Goal: Task Accomplishment & Management: Manage account settings

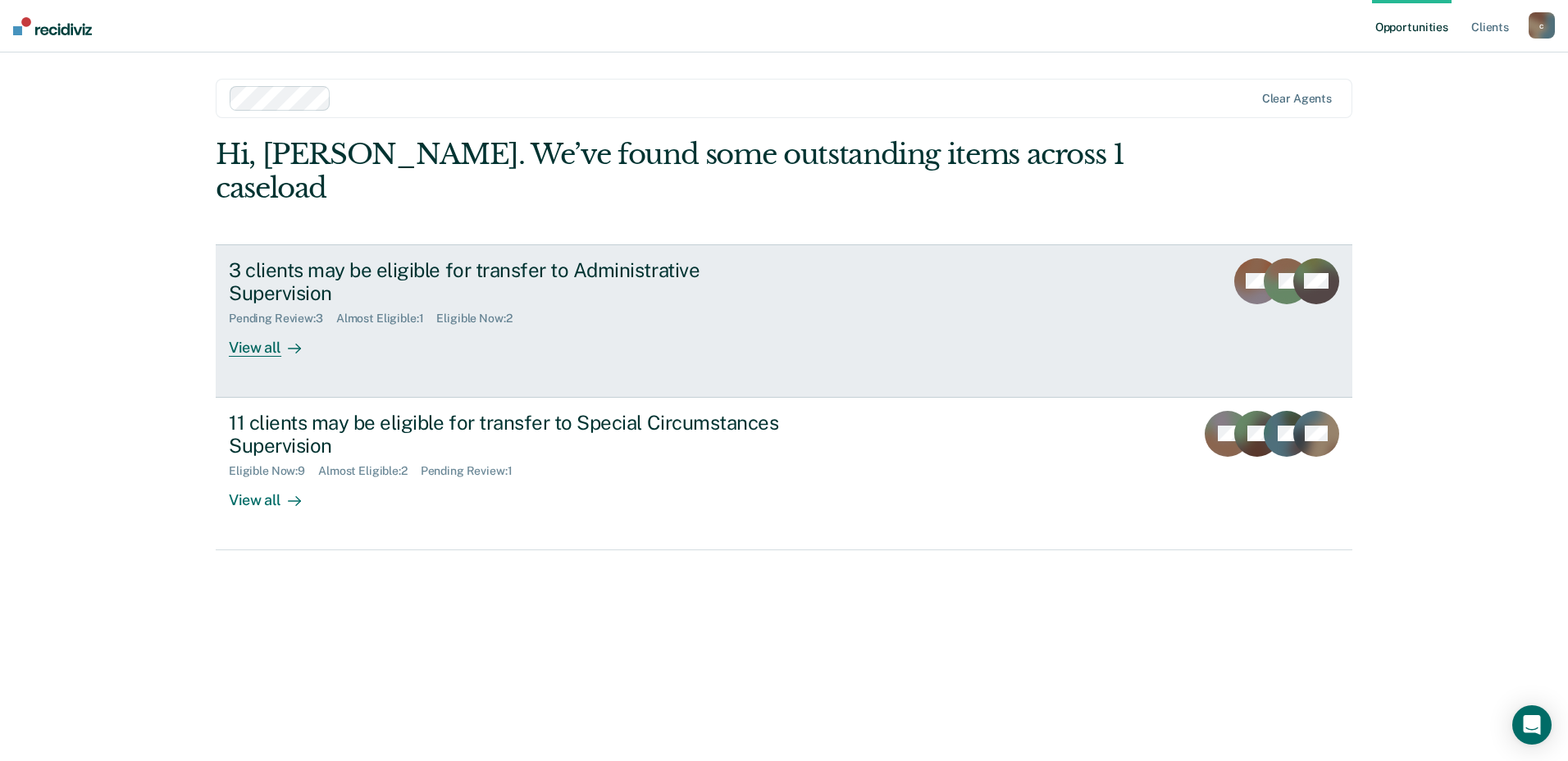
click at [262, 325] on div "View all" at bounding box center [275, 341] width 92 height 32
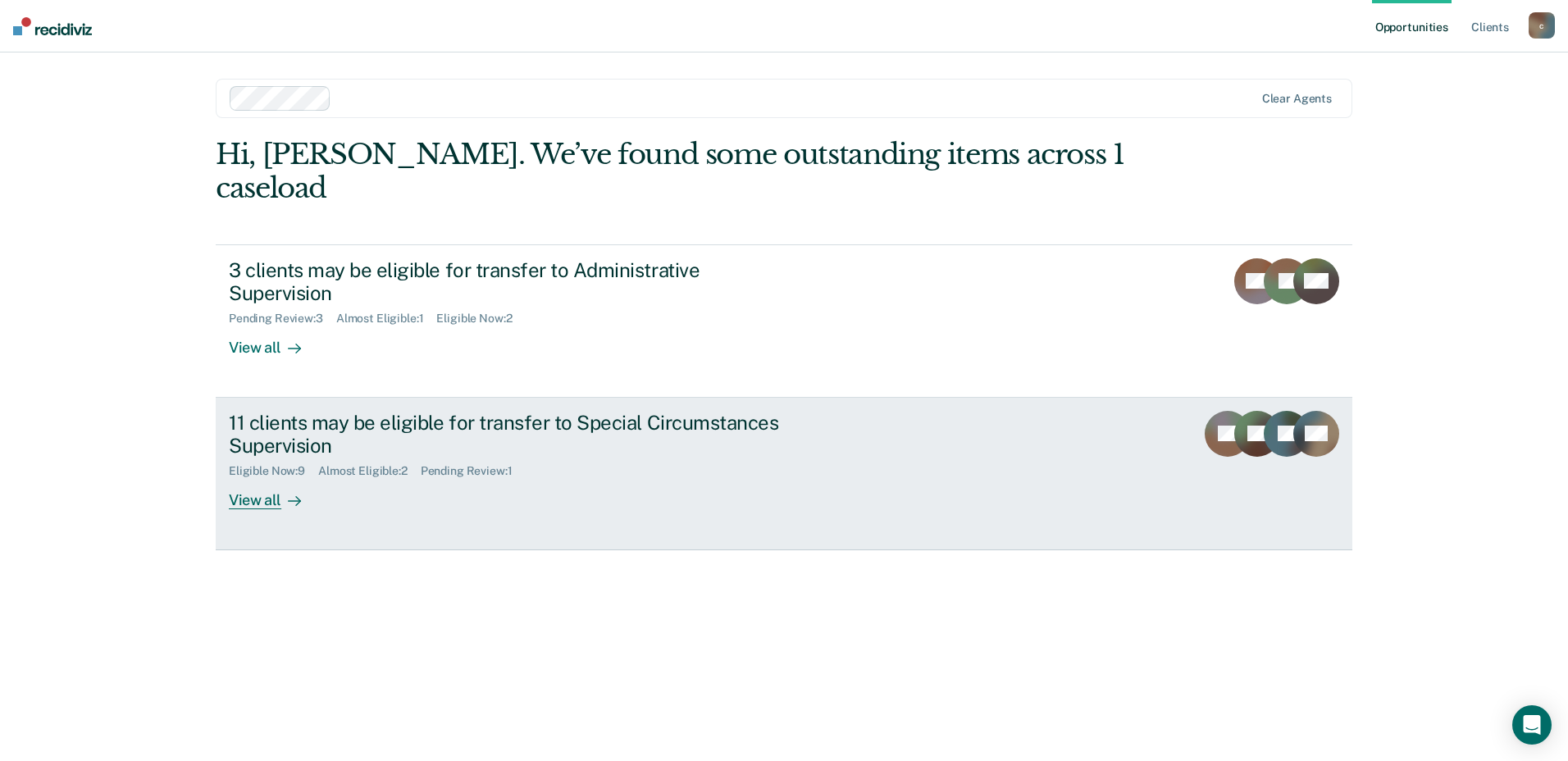
click at [256, 478] on div "View all" at bounding box center [275, 494] width 92 height 32
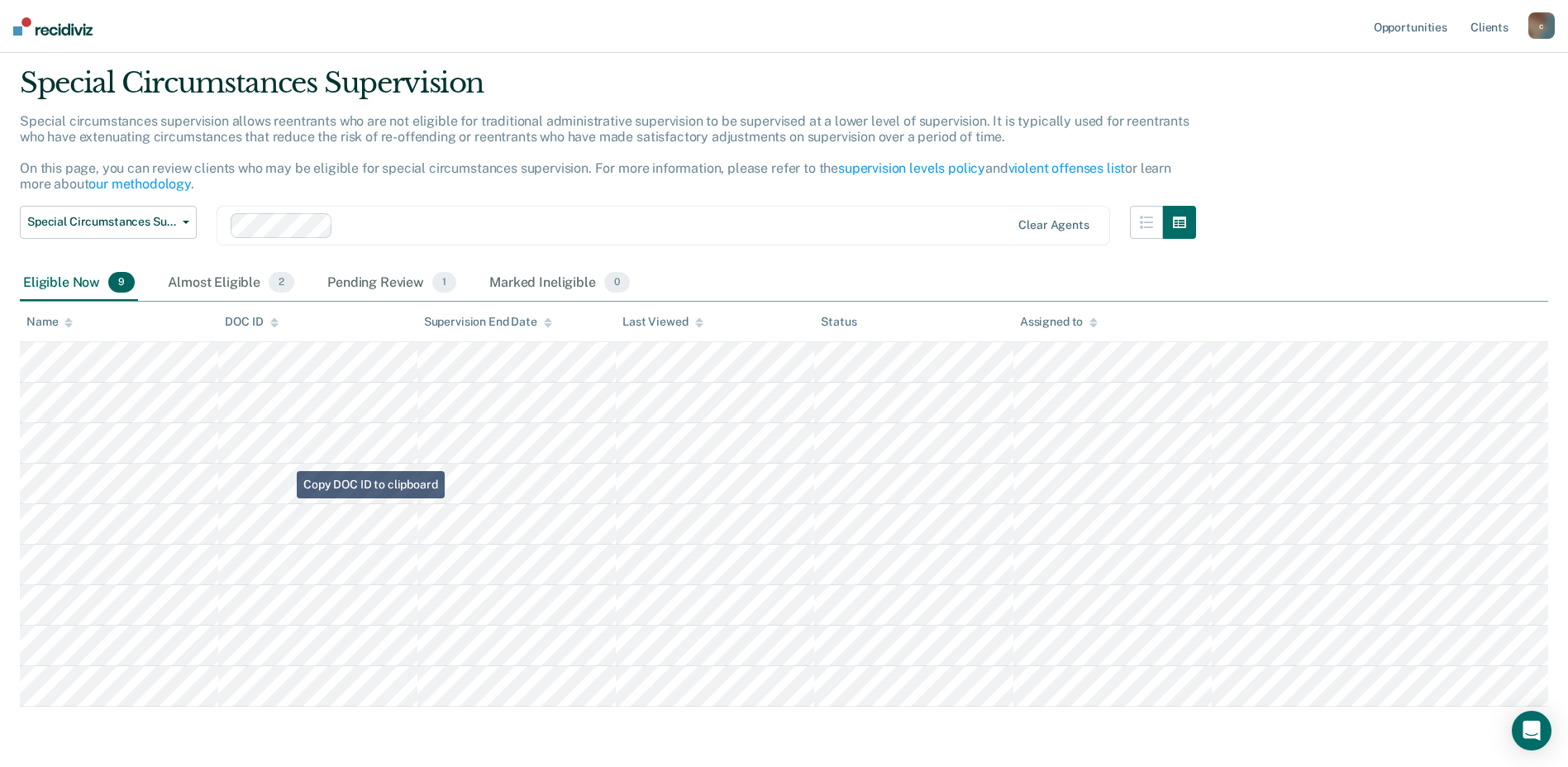
scroll to position [83, 0]
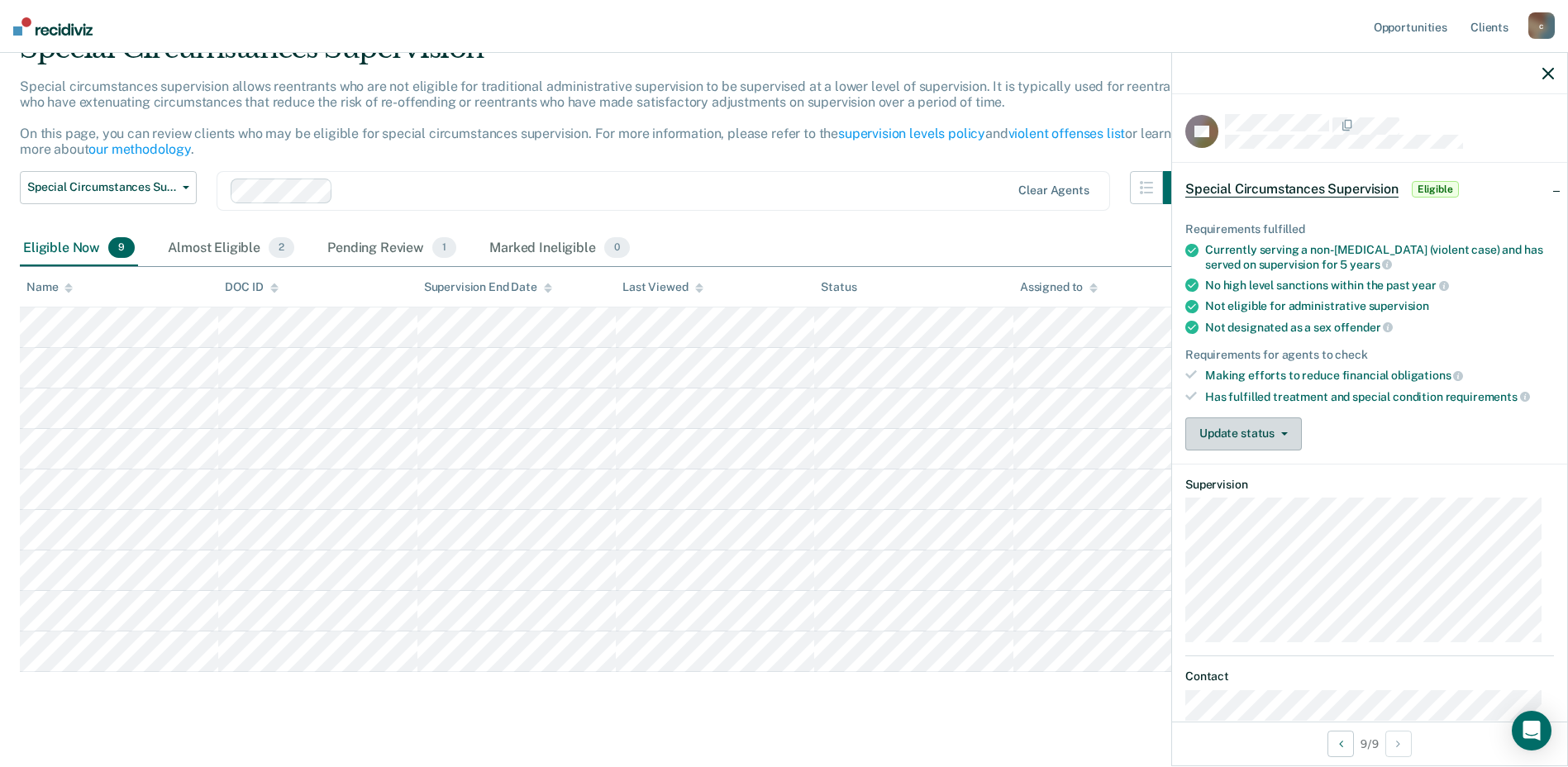
click at [1276, 436] on button "Update status" at bounding box center [1243, 435] width 117 height 33
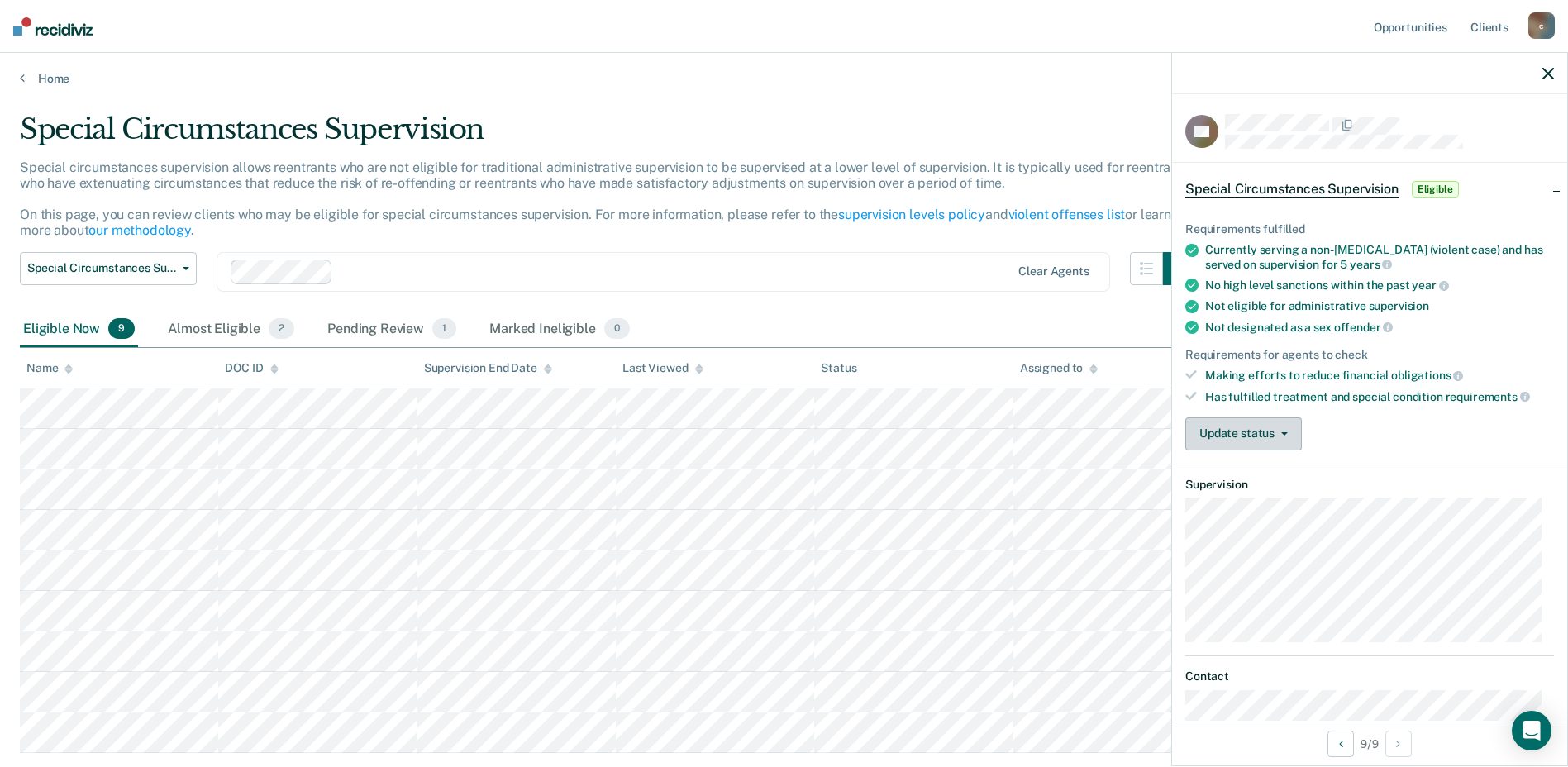
scroll to position [0, 0]
click at [1429, 187] on span "Eligible" at bounding box center [1434, 189] width 47 height 17
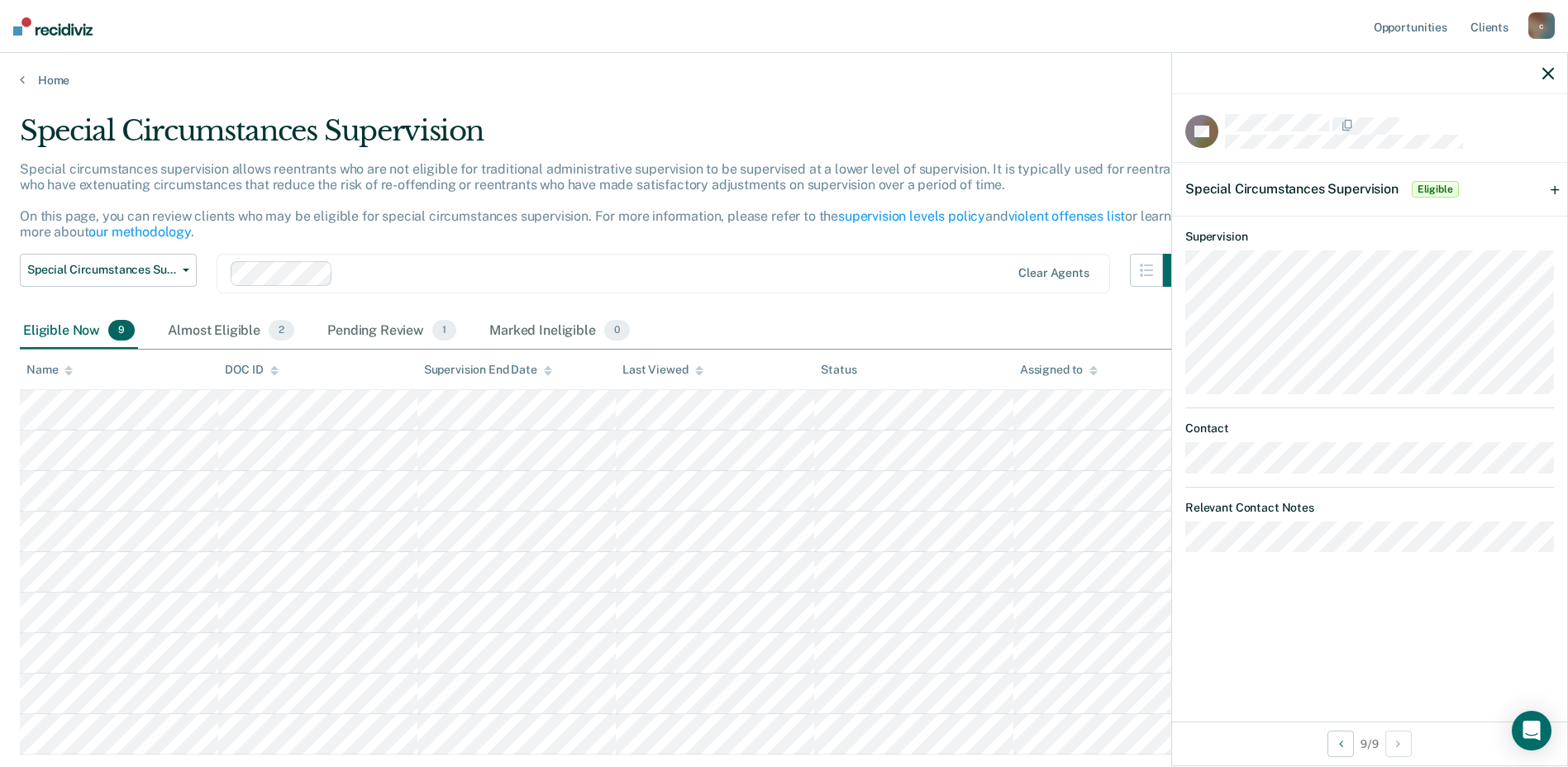
click at [1427, 190] on span "Eligible" at bounding box center [1434, 189] width 47 height 17
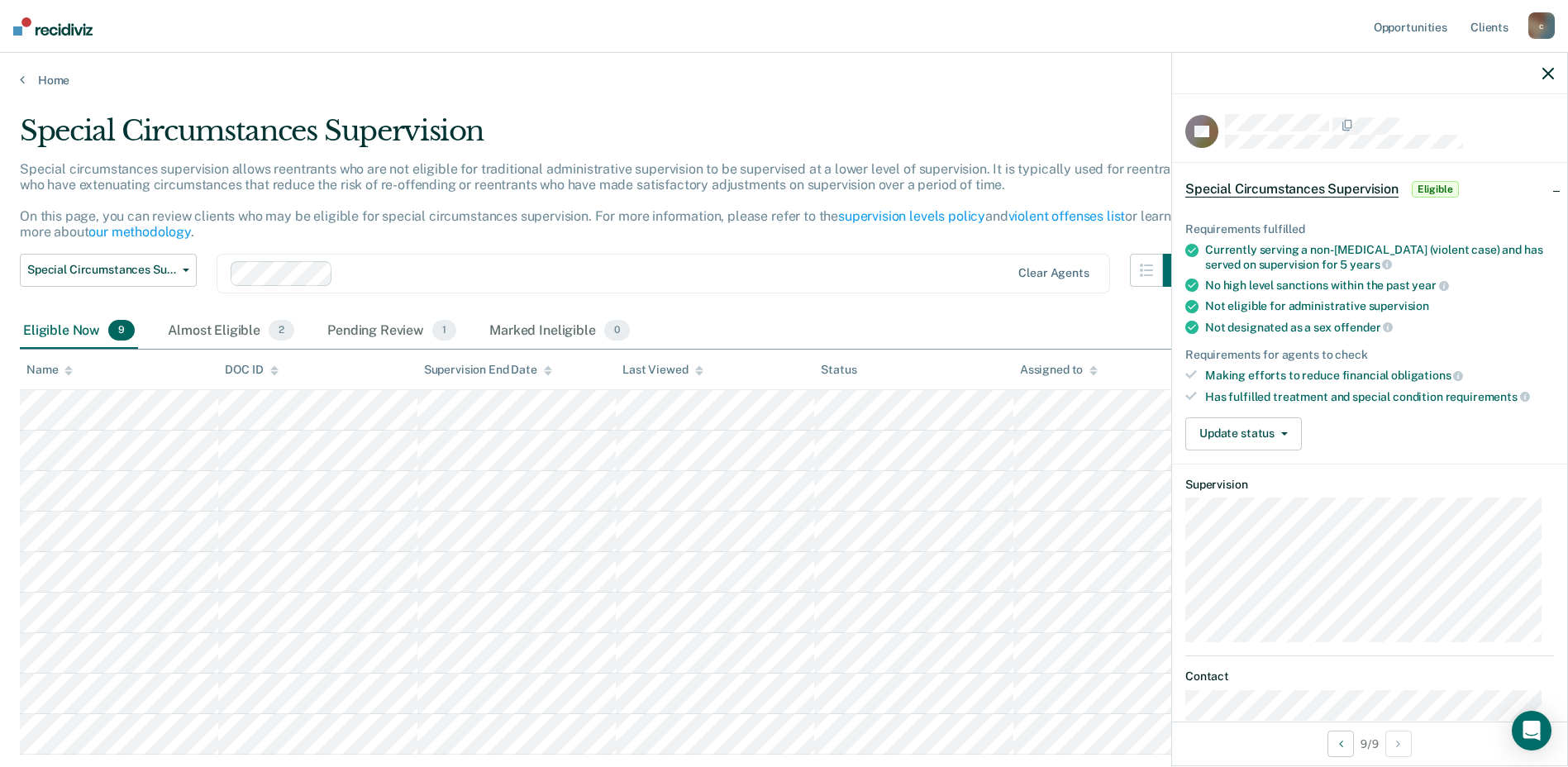
click at [1314, 188] on span "Special Circumstances Supervision" at bounding box center [1291, 189] width 214 height 17
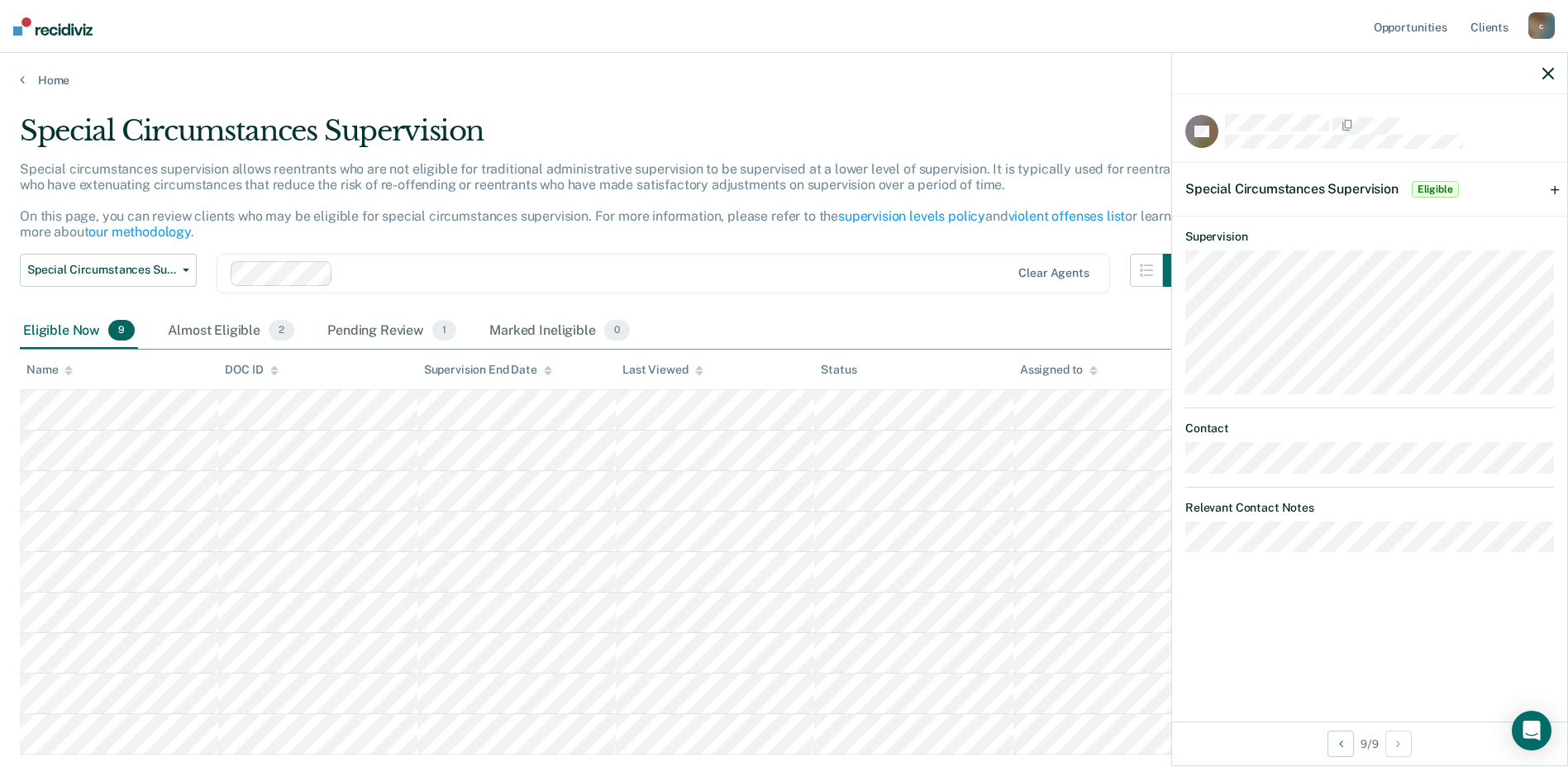
click at [1334, 185] on span "Special Circumstances Supervision" at bounding box center [1291, 188] width 214 height 16
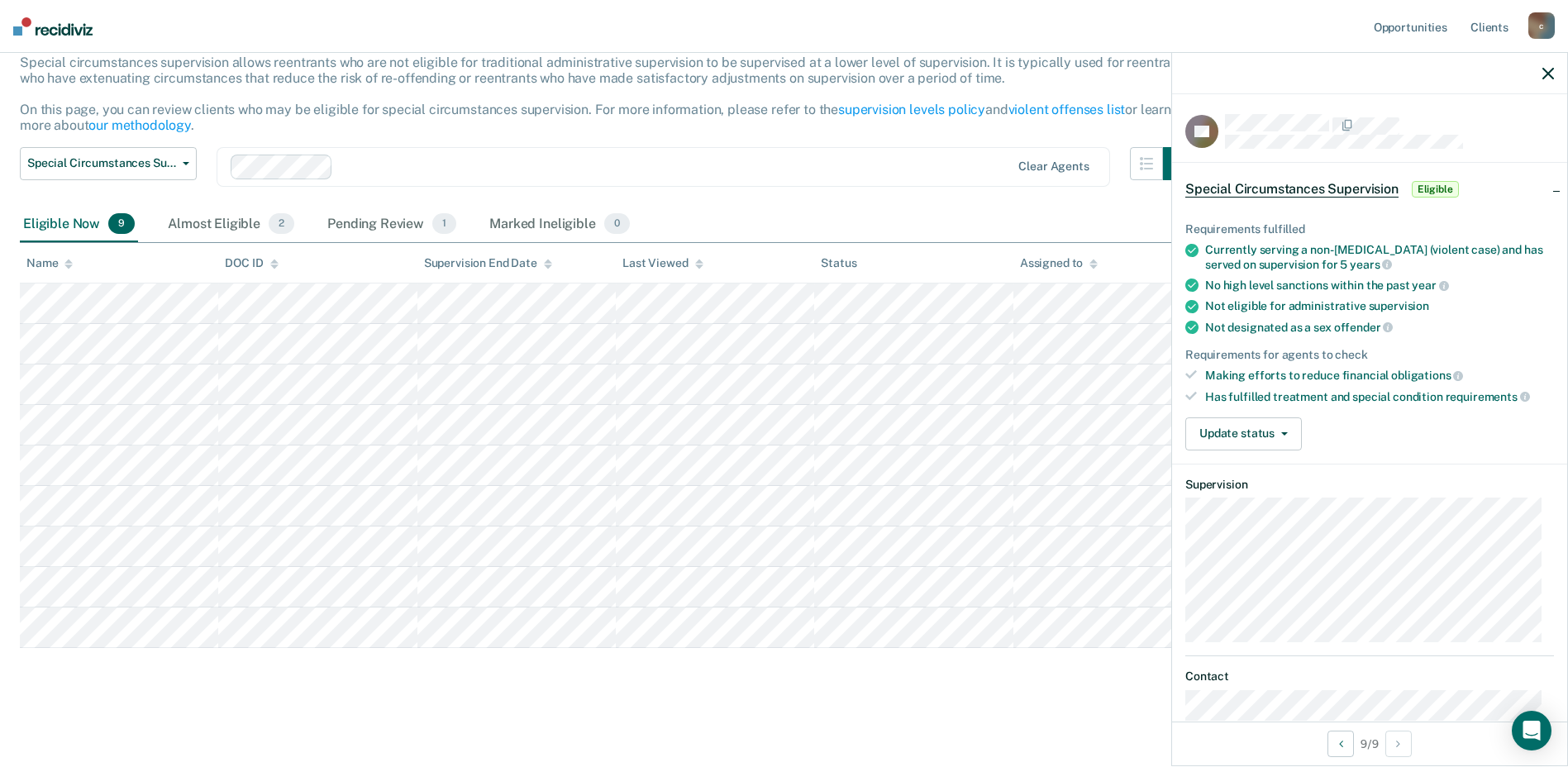
click at [1298, 187] on span "Special Circumstances Supervision" at bounding box center [1291, 189] width 214 height 17
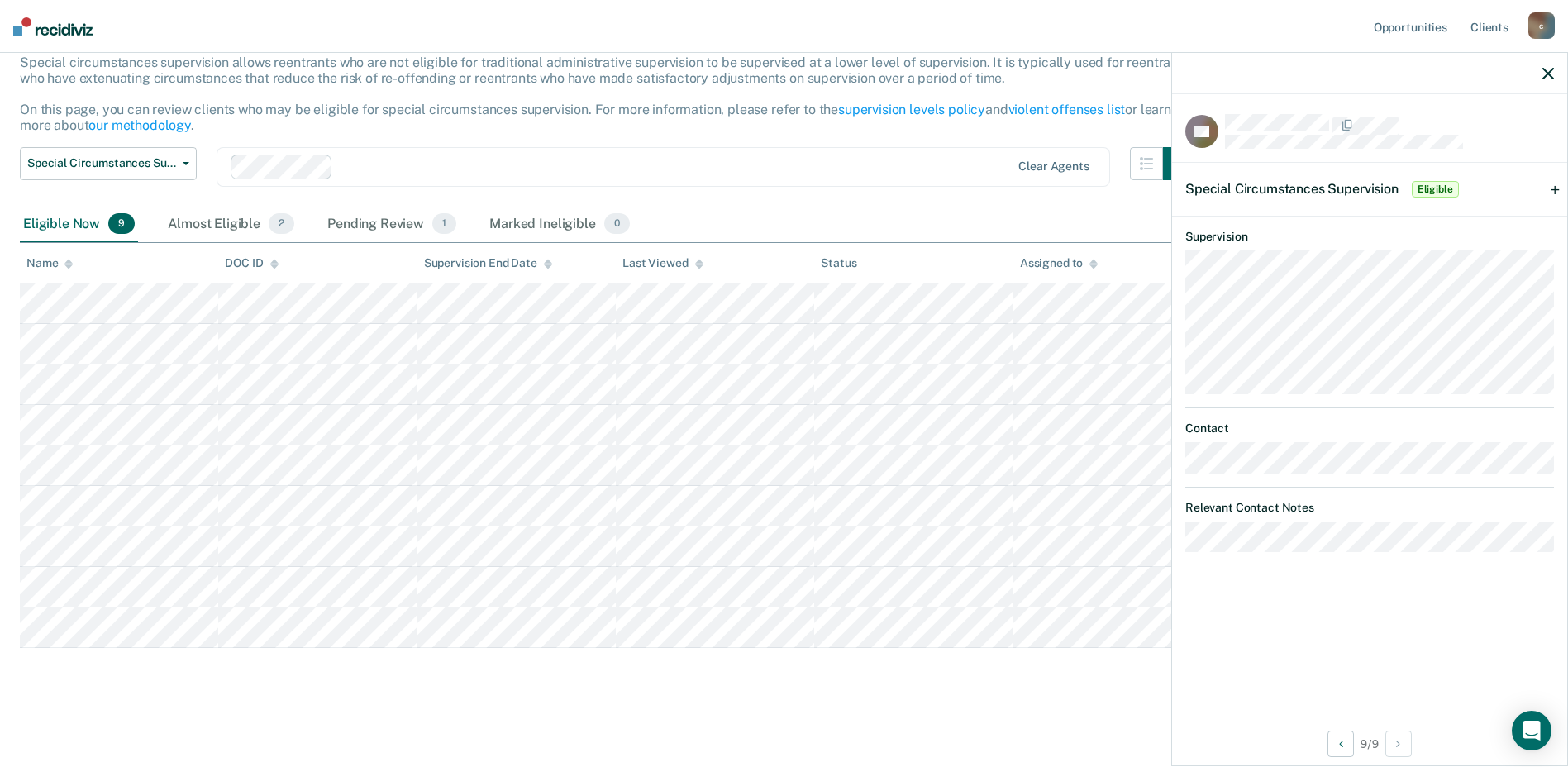
click at [1298, 187] on span "Special Circumstances Supervision" at bounding box center [1291, 188] width 214 height 16
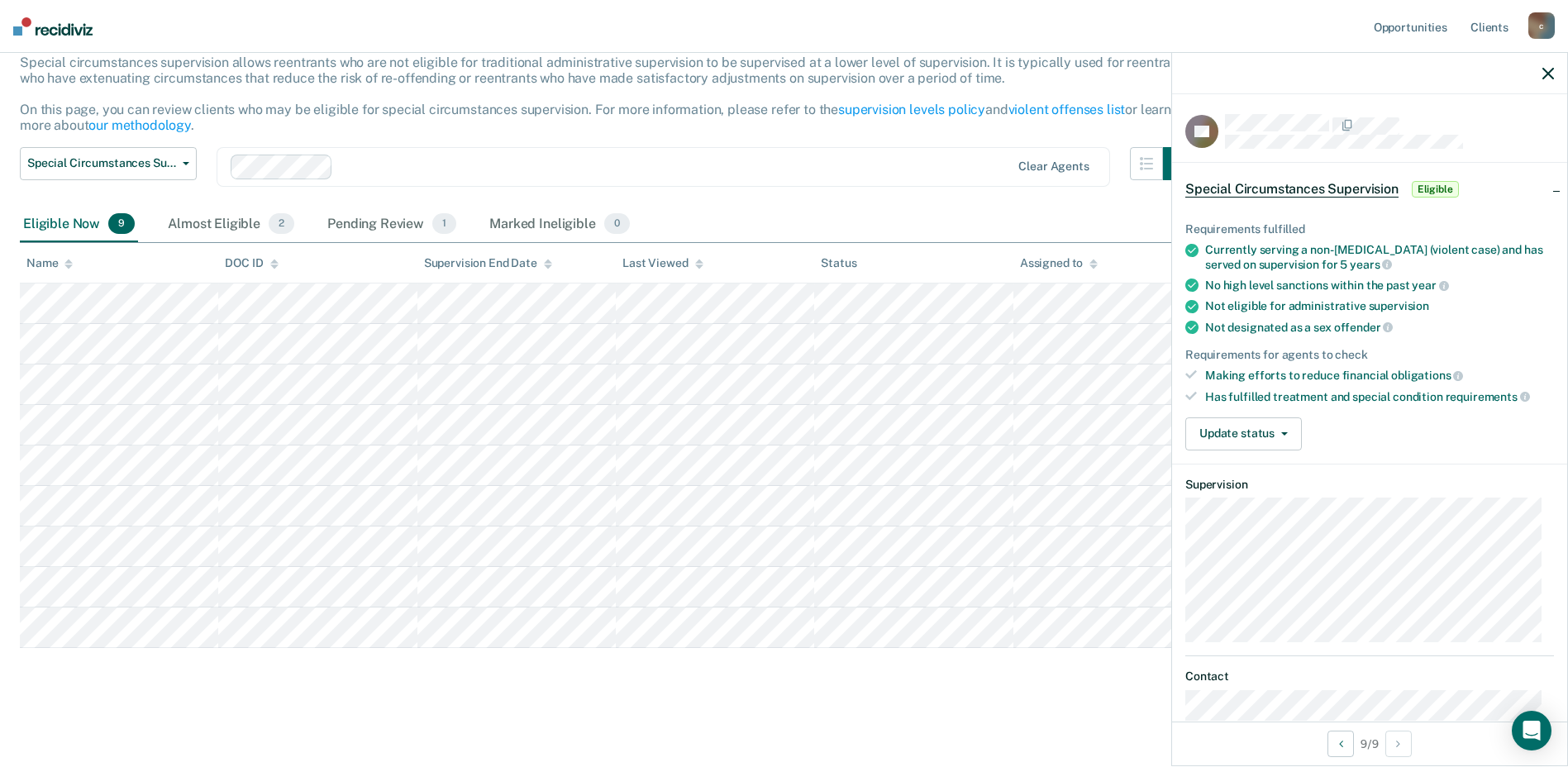
click at [1431, 186] on span "Eligible" at bounding box center [1434, 189] width 47 height 17
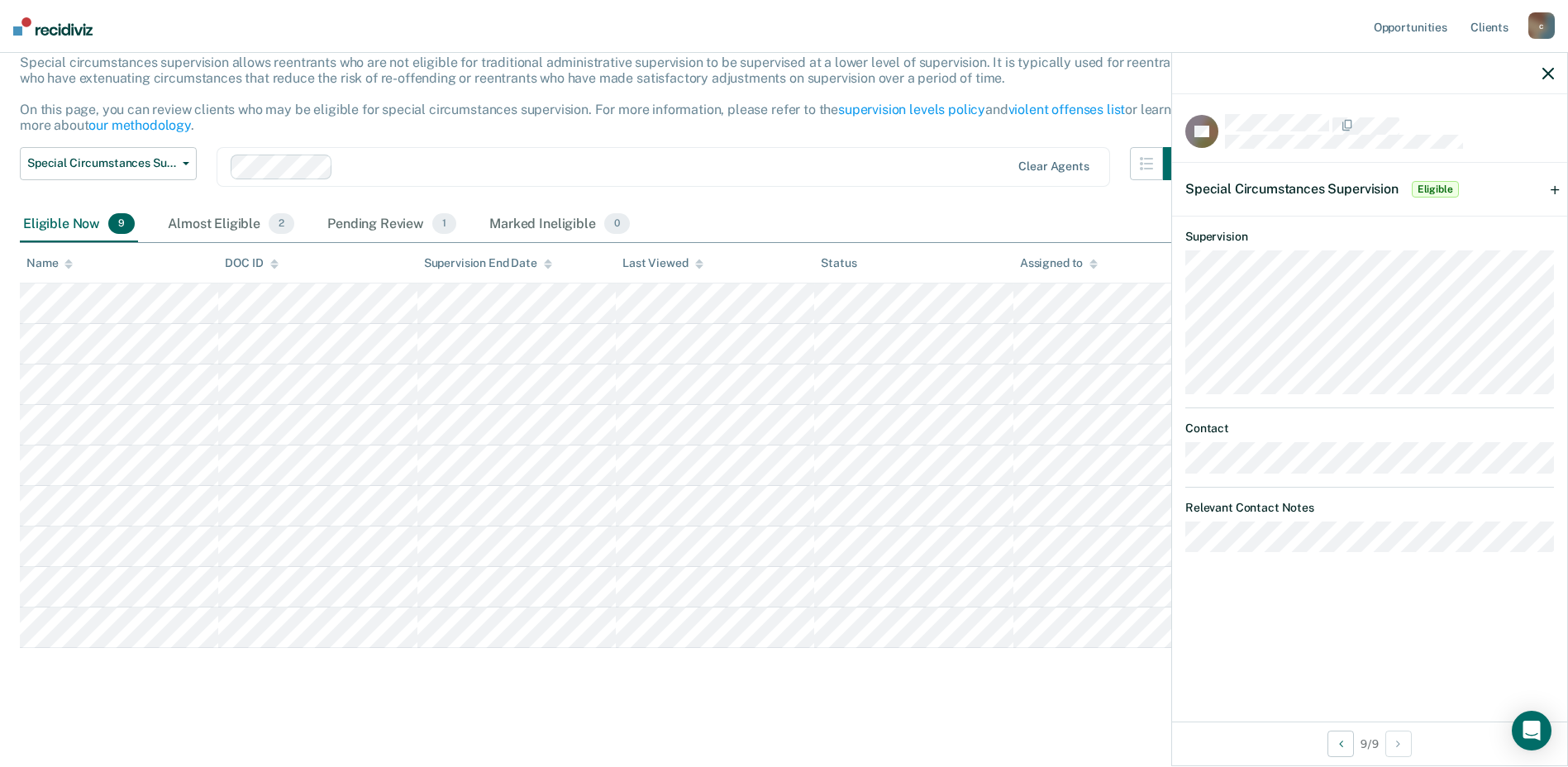
click at [1419, 187] on span "Eligible" at bounding box center [1434, 189] width 47 height 17
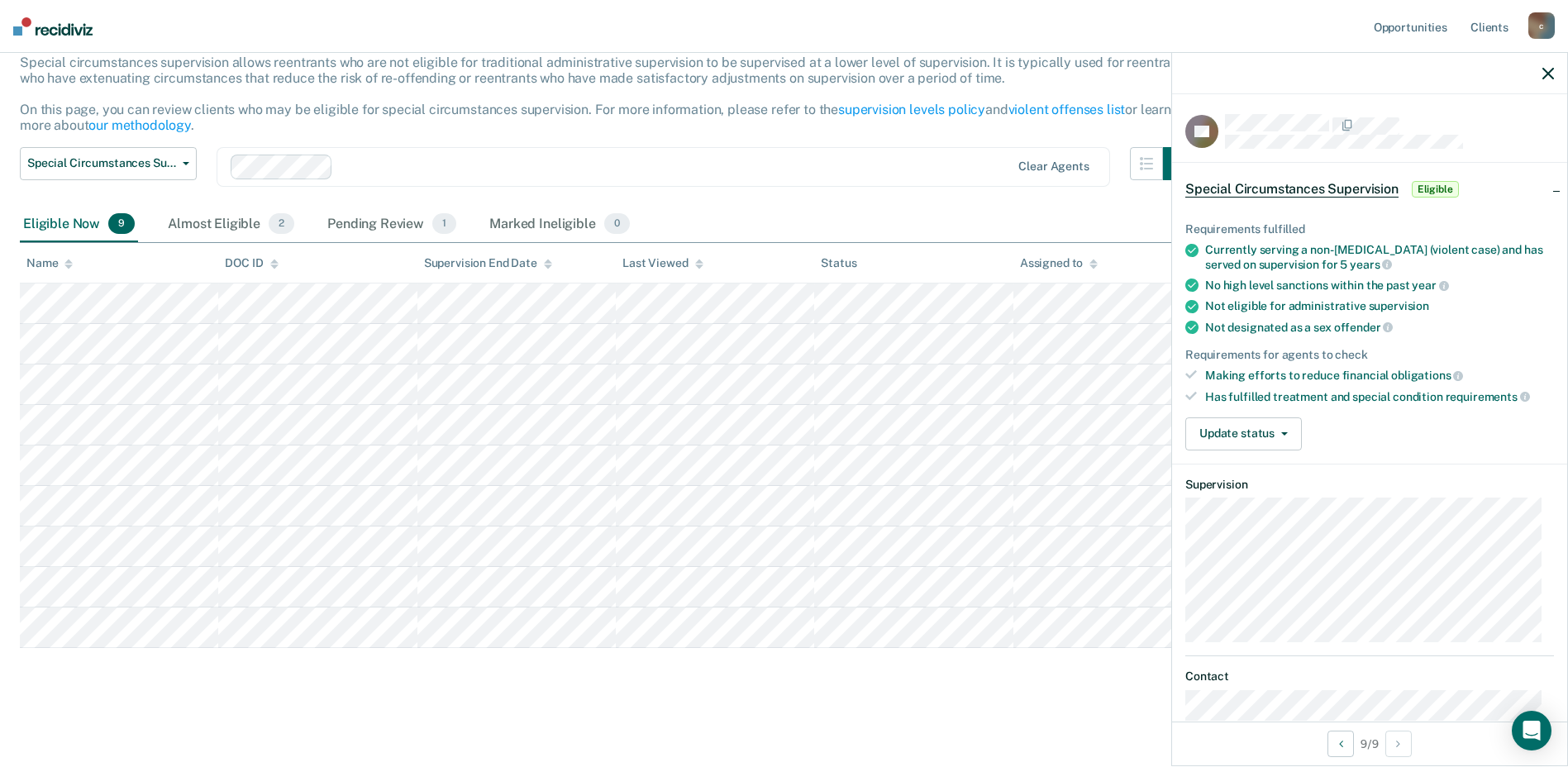
click at [1335, 192] on span "Special Circumstances Supervision" at bounding box center [1291, 189] width 214 height 17
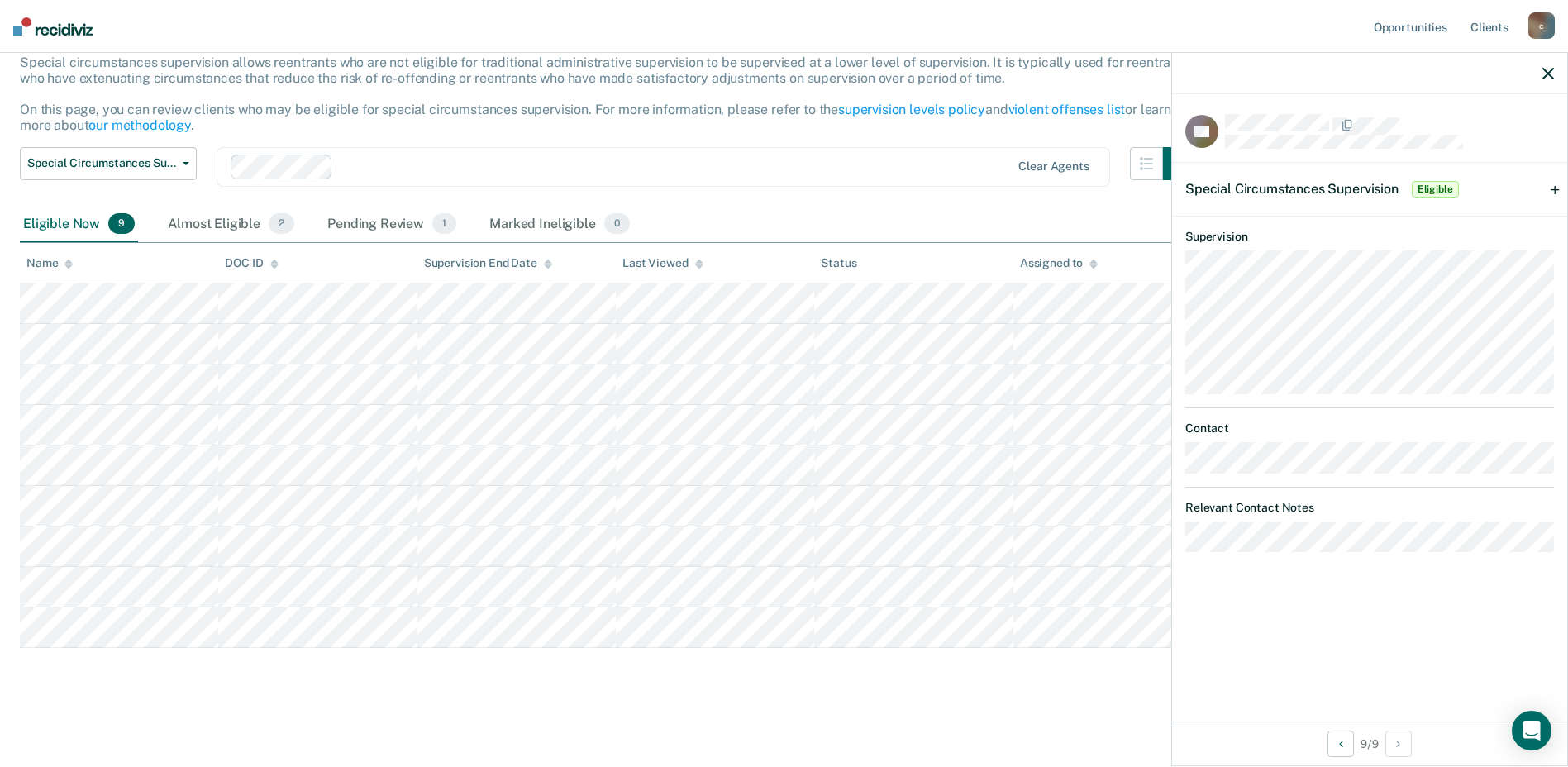
click at [1334, 189] on span "Special Circumstances Supervision" at bounding box center [1291, 188] width 214 height 16
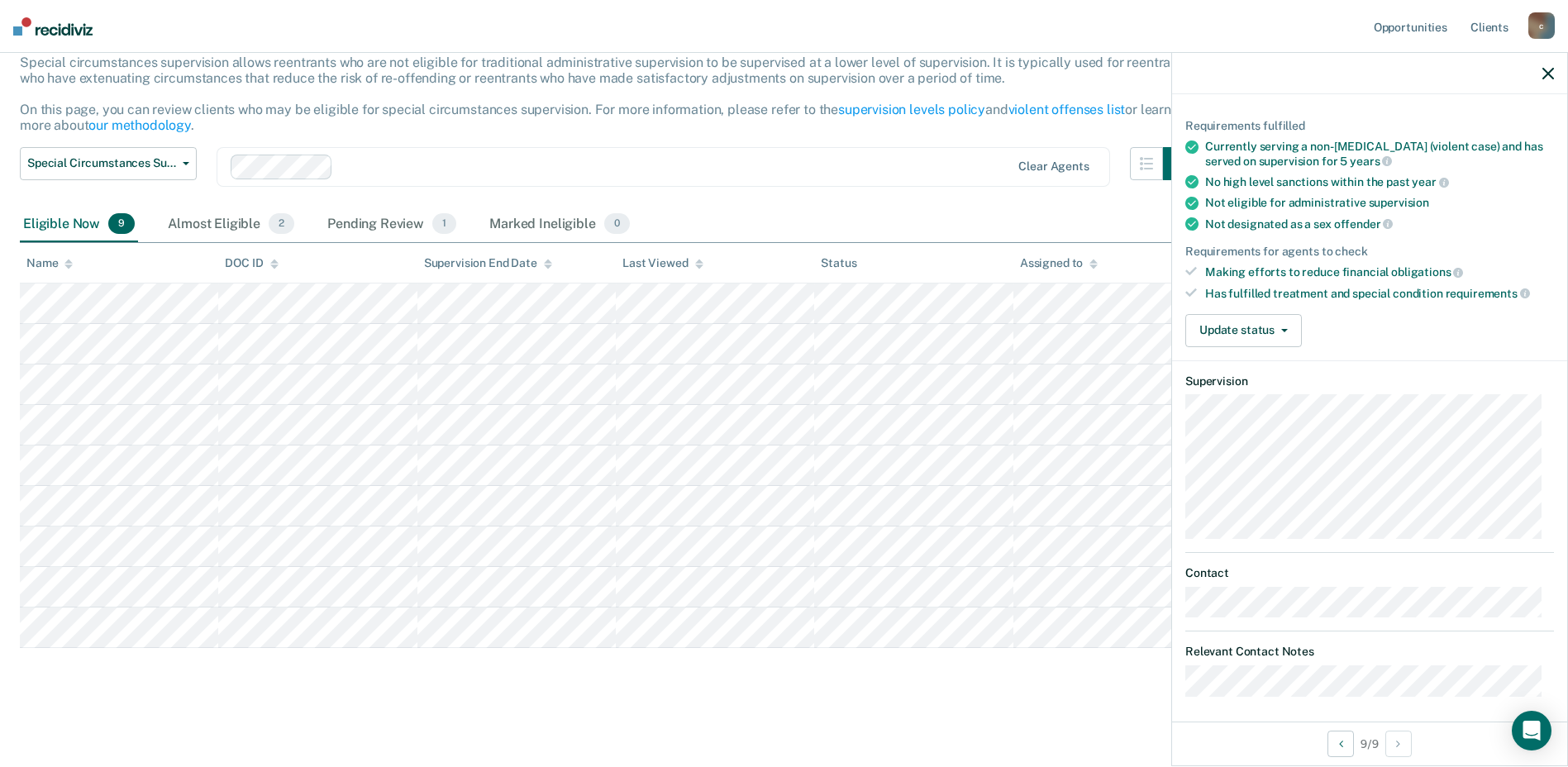
scroll to position [110, 0]
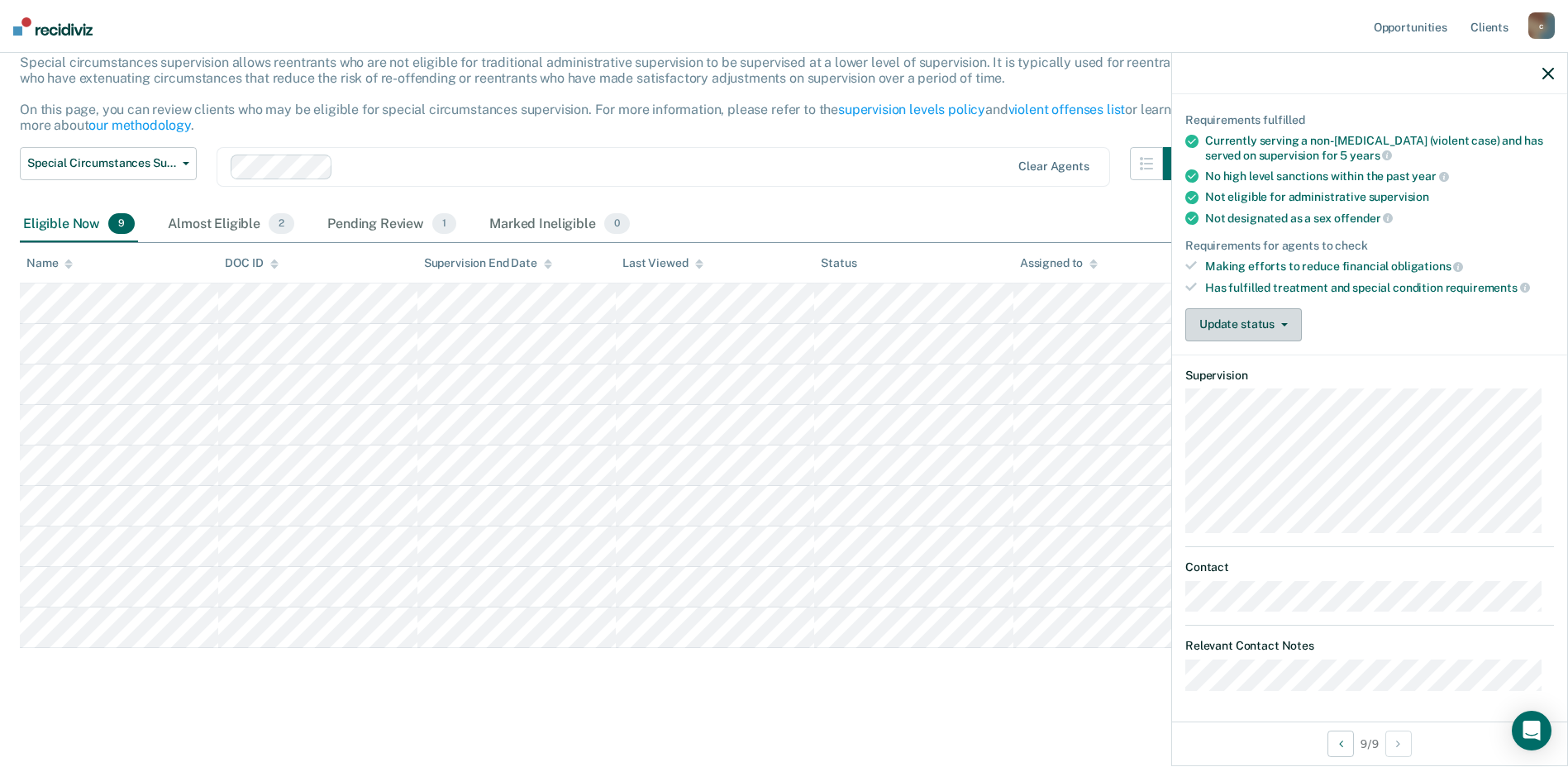
click at [1287, 320] on button "Update status" at bounding box center [1243, 325] width 117 height 33
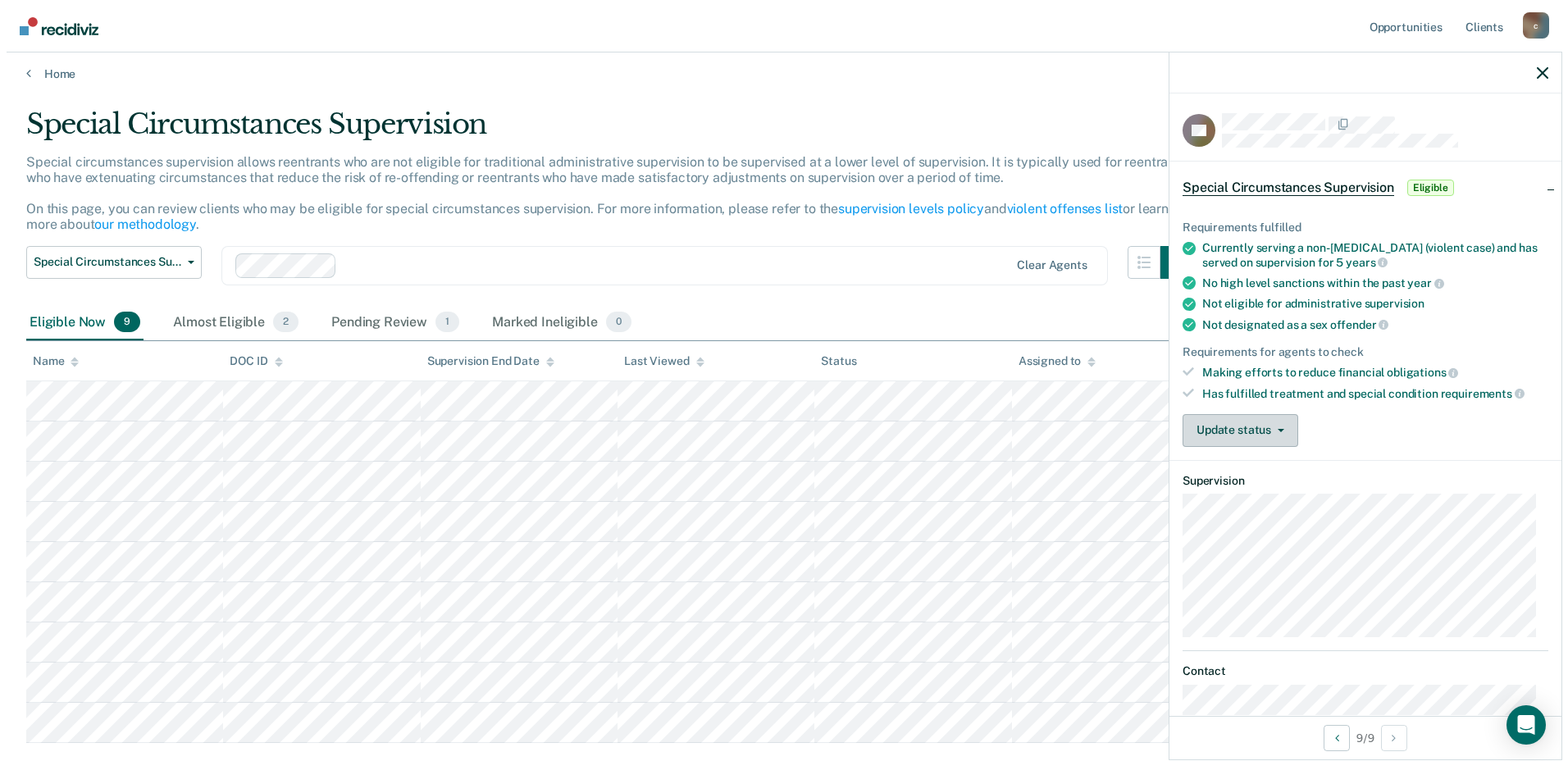
scroll to position [0, 0]
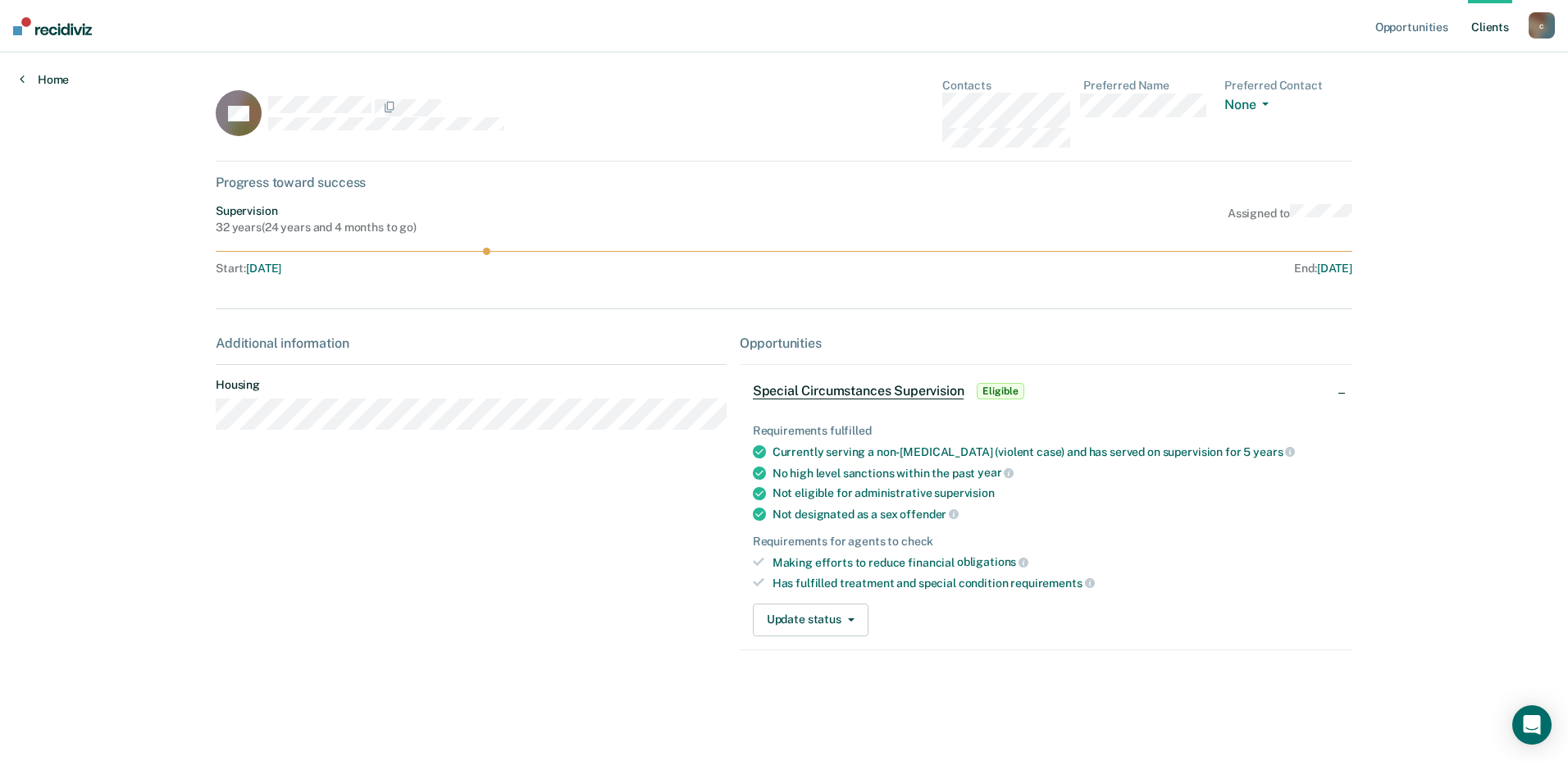
click at [41, 77] on link "Home" at bounding box center [43, 79] width 49 height 15
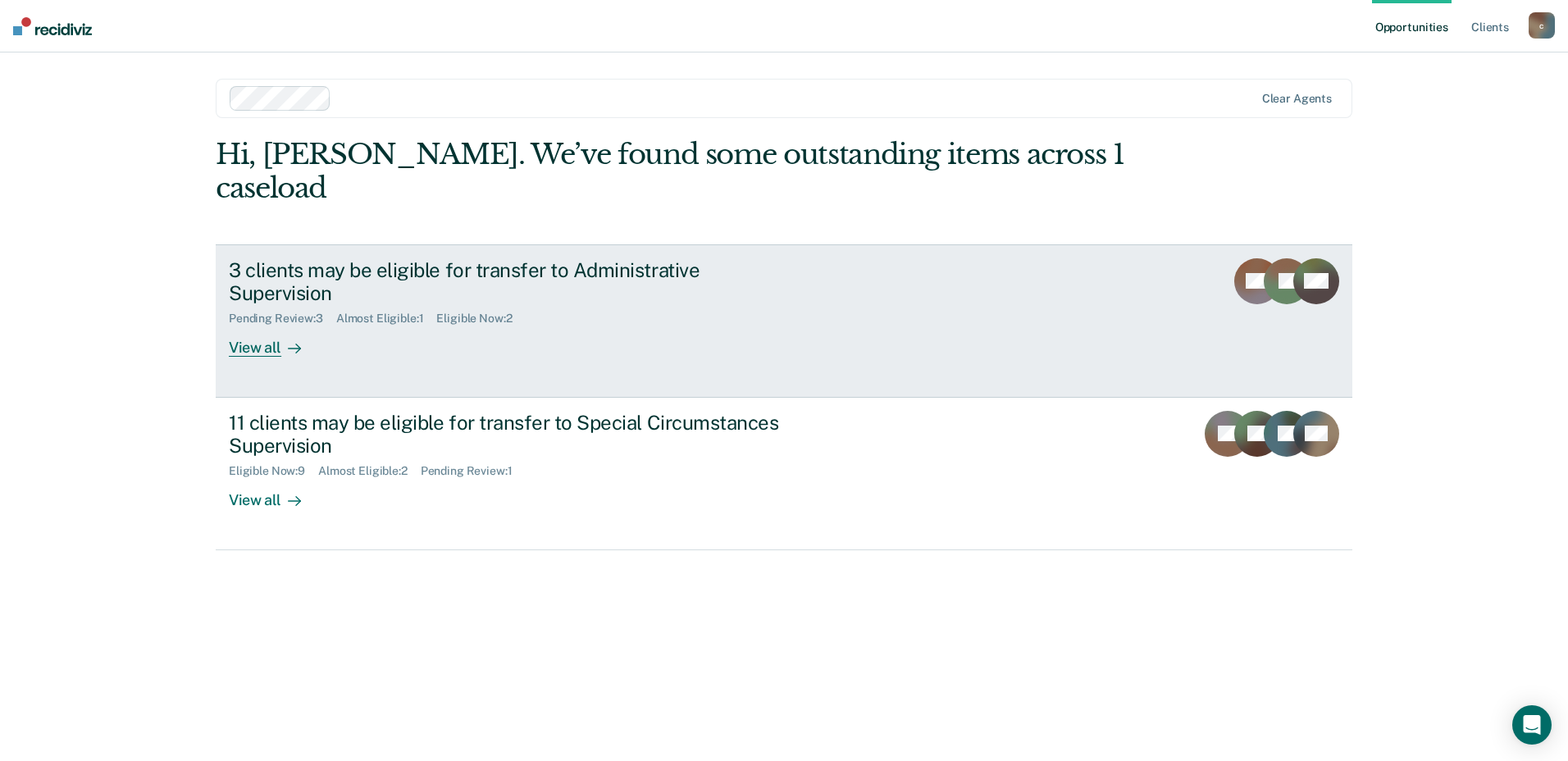
click at [273, 325] on div "View all" at bounding box center [275, 341] width 92 height 32
